Goal: Information Seeking & Learning: Find specific page/section

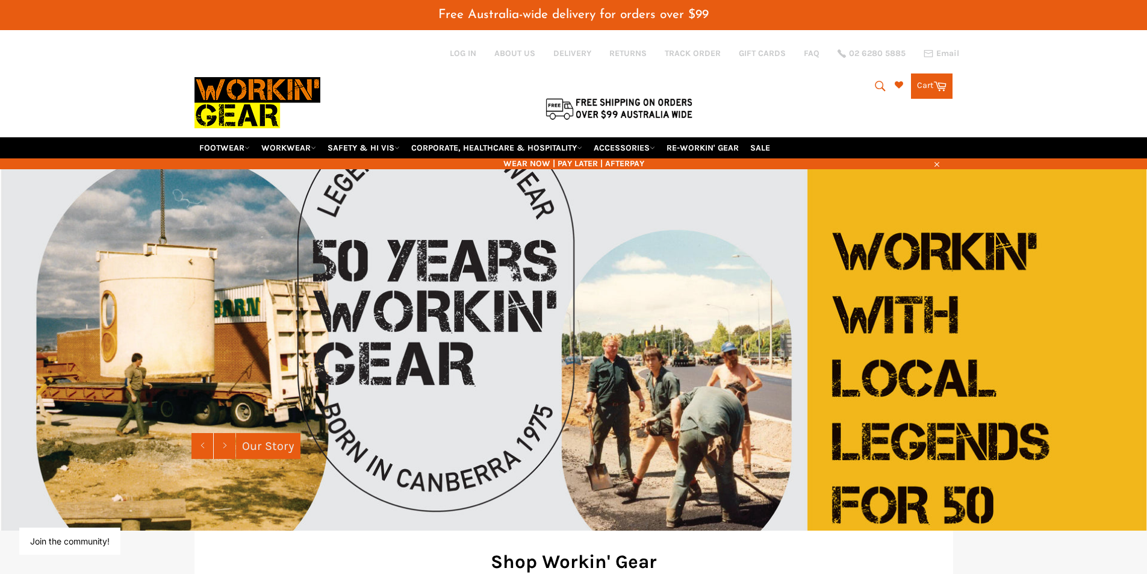
click at [879, 87] on icon "submit" at bounding box center [880, 86] width 13 height 13
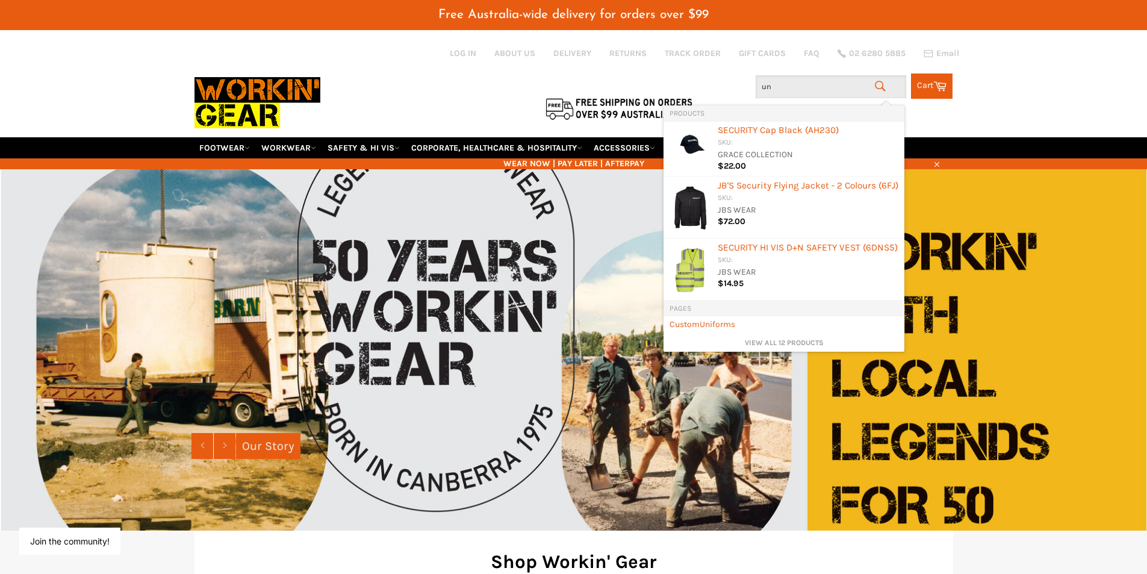
type input "u"
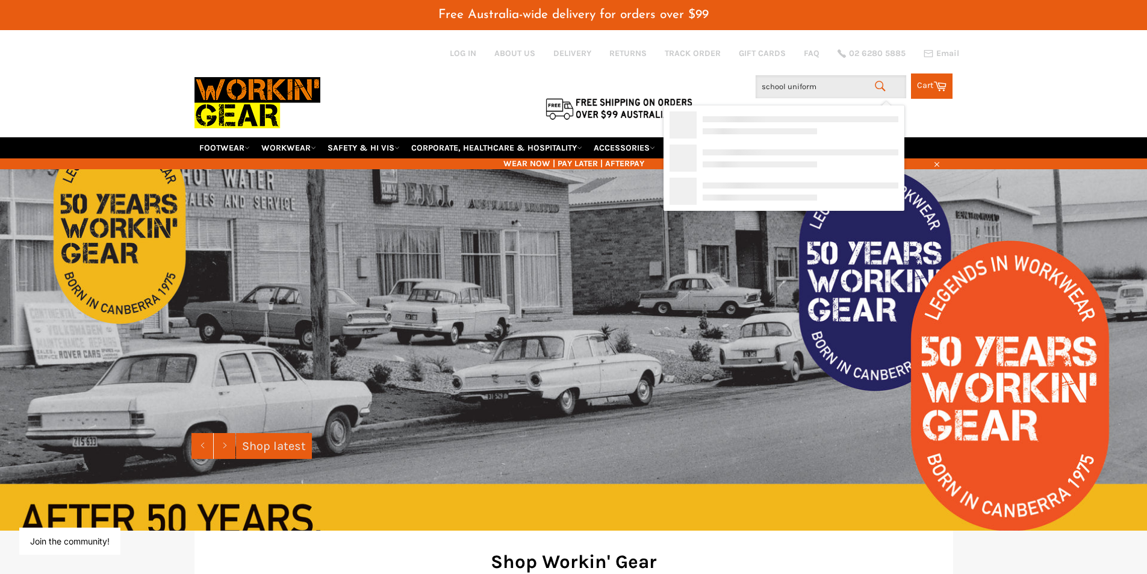
type input "school uniforms"
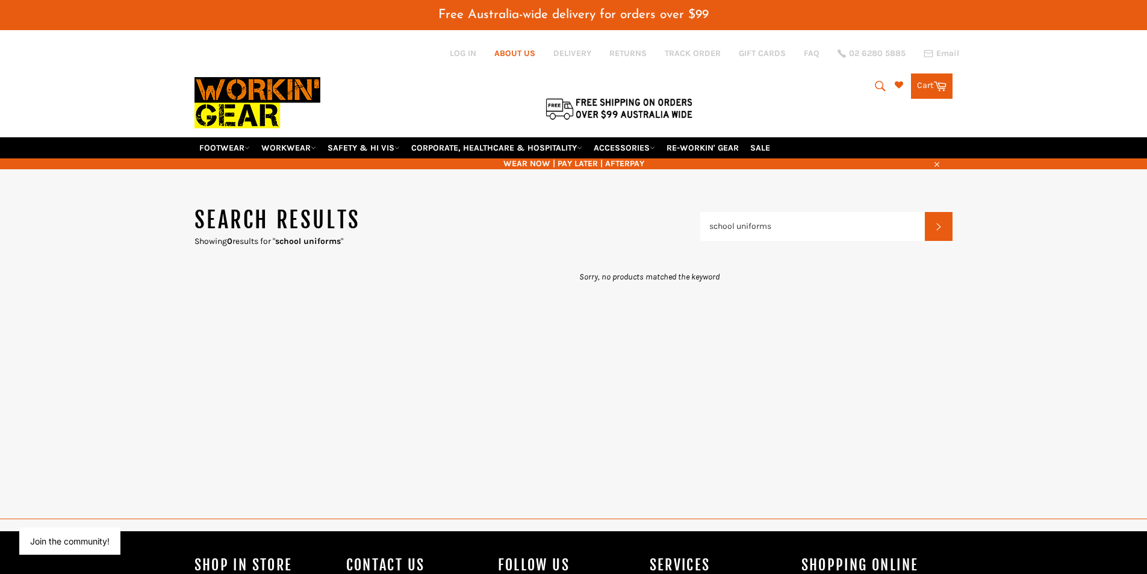
click at [522, 55] on link "ABOUT US" at bounding box center [514, 53] width 41 height 11
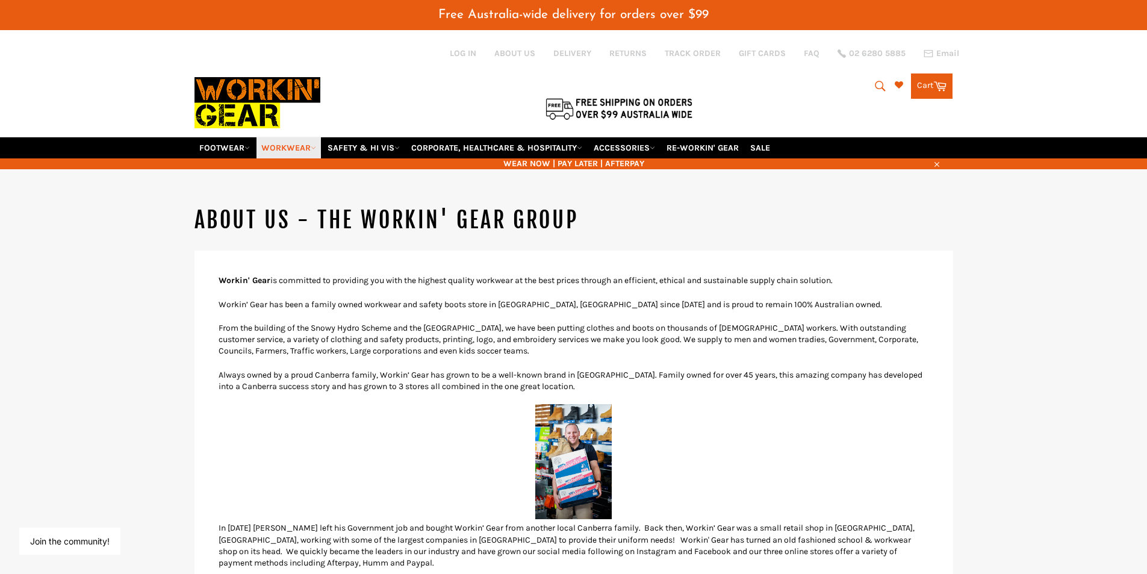
click at [311, 148] on link "WORKWEAR" at bounding box center [289, 147] width 64 height 21
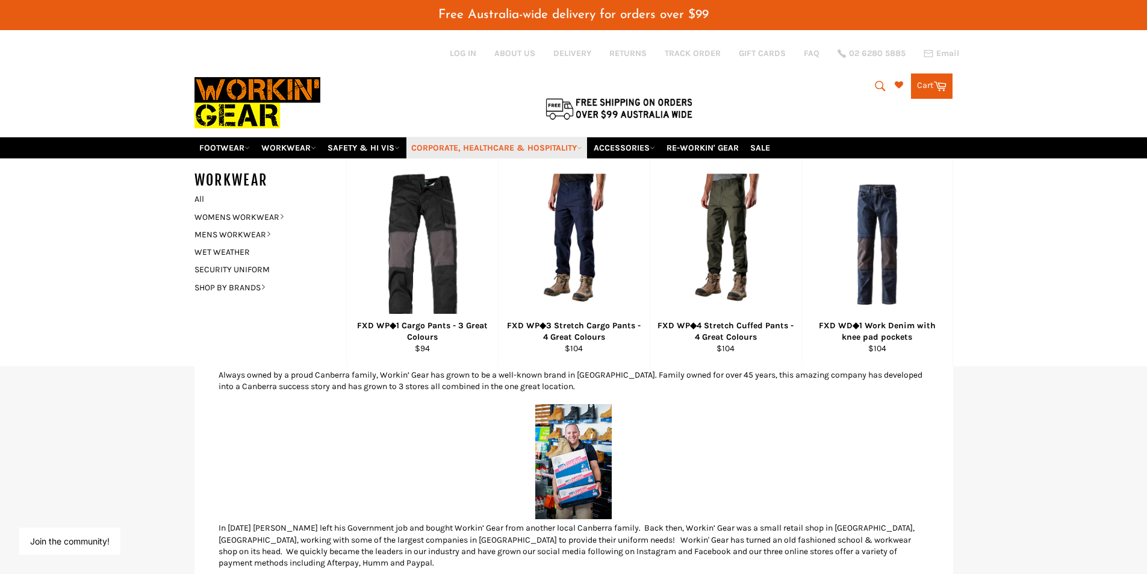
click at [577, 145] on link "CORPORATE, HEALTHCARE & HOSPITALITY" at bounding box center [497, 147] width 181 height 21
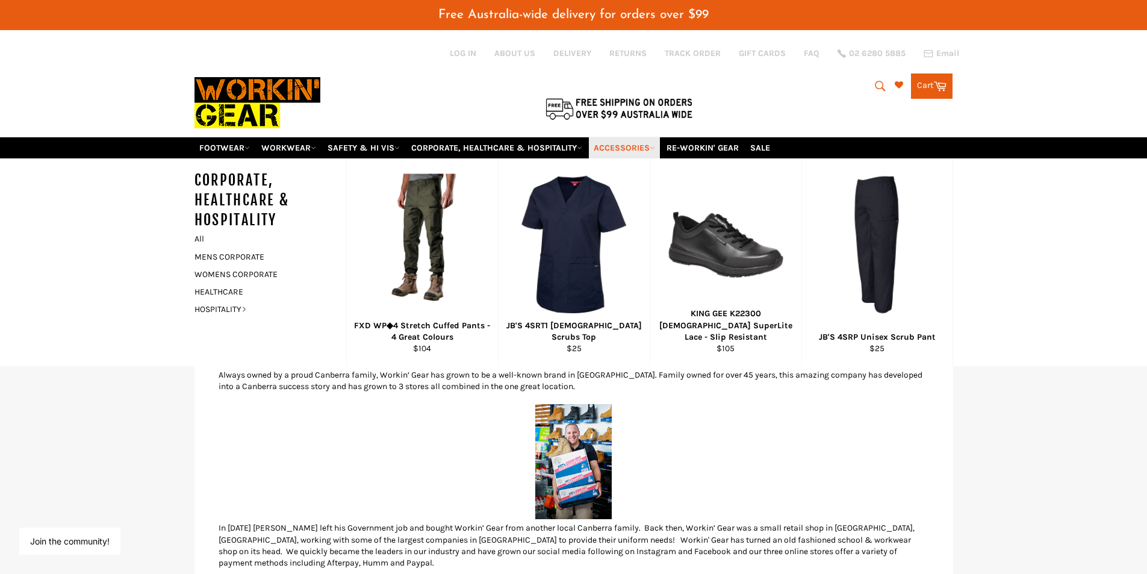
click at [638, 148] on link "ACCESSORIES" at bounding box center [624, 147] width 71 height 21
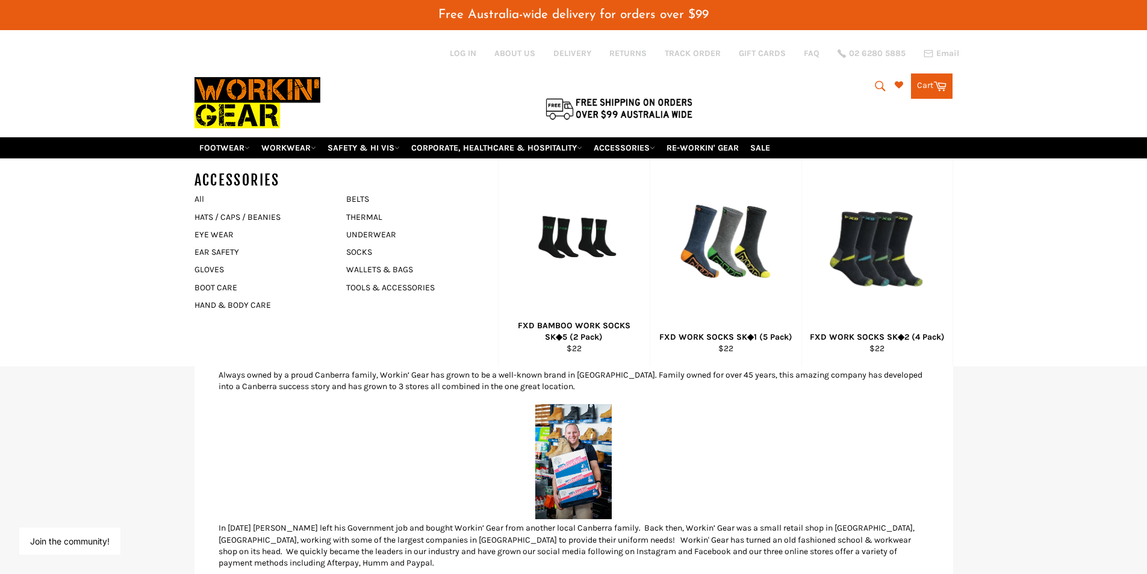
click at [874, 90] on icon "submit" at bounding box center [880, 86] width 13 height 13
click at [874, 91] on icon "submit" at bounding box center [880, 86] width 13 height 13
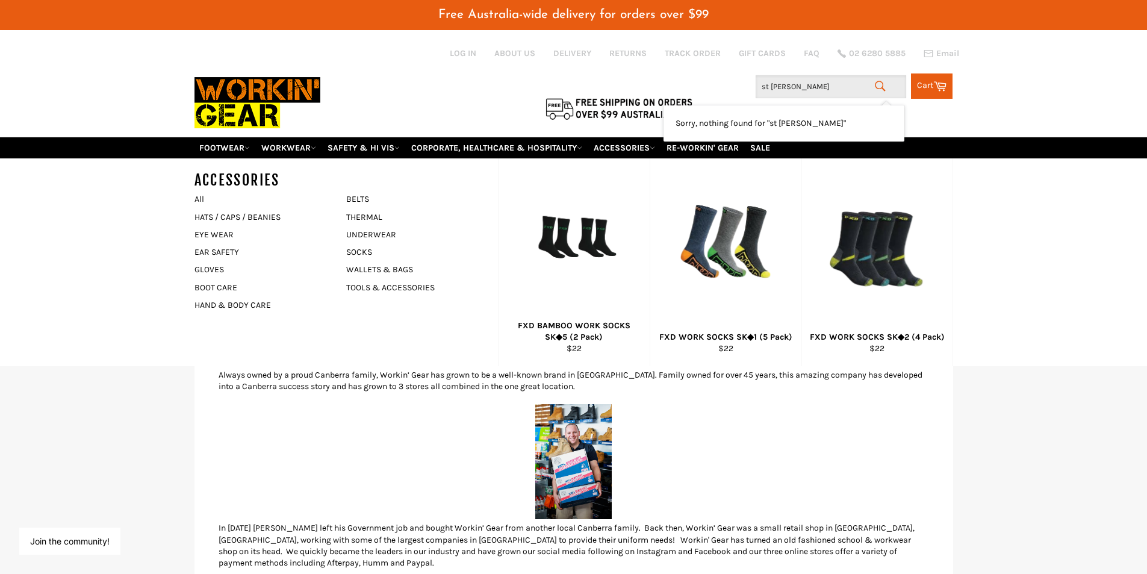
type input "st francis xavier college"
